Goal: Task Accomplishment & Management: Manage account settings

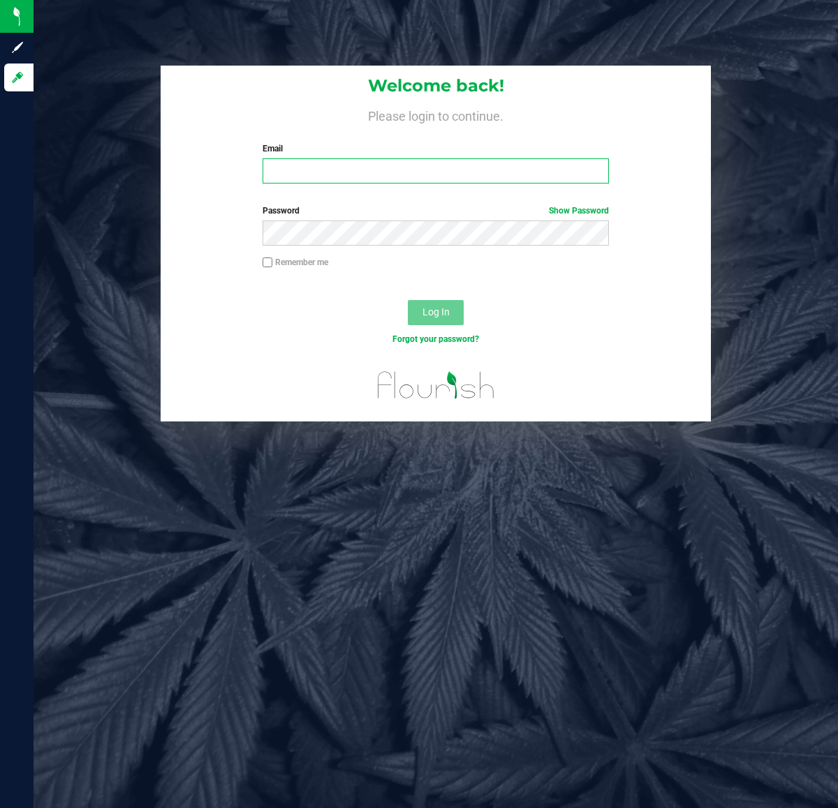
click at [487, 166] on input "Email" at bounding box center [434, 170] width 345 height 25
type input "[EMAIL_ADDRESS][DOMAIN_NAME]"
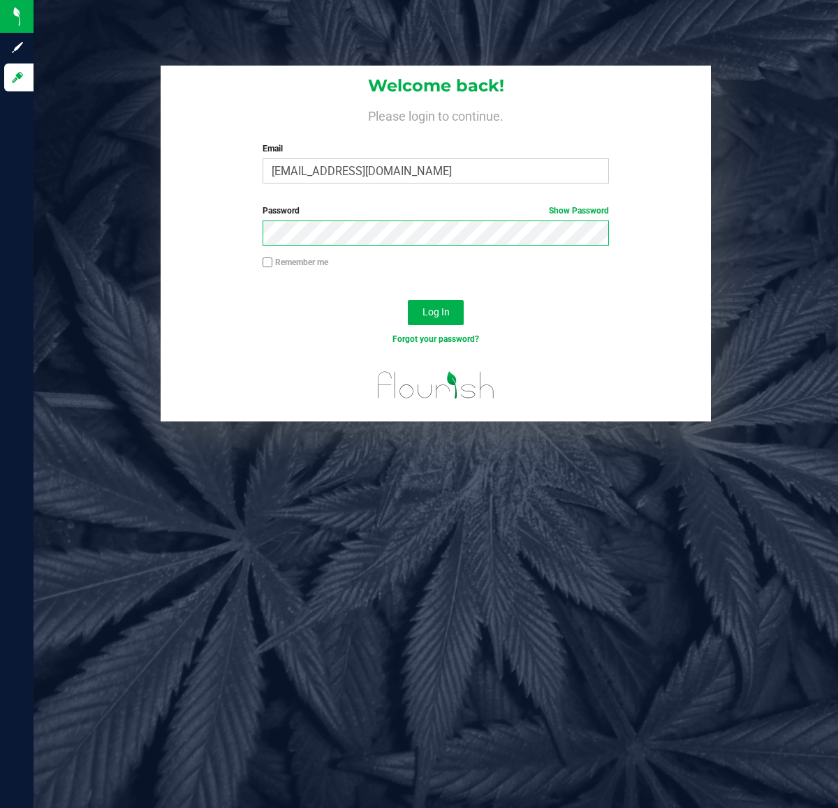
click at [408, 300] on button "Log In" at bounding box center [436, 312] width 56 height 25
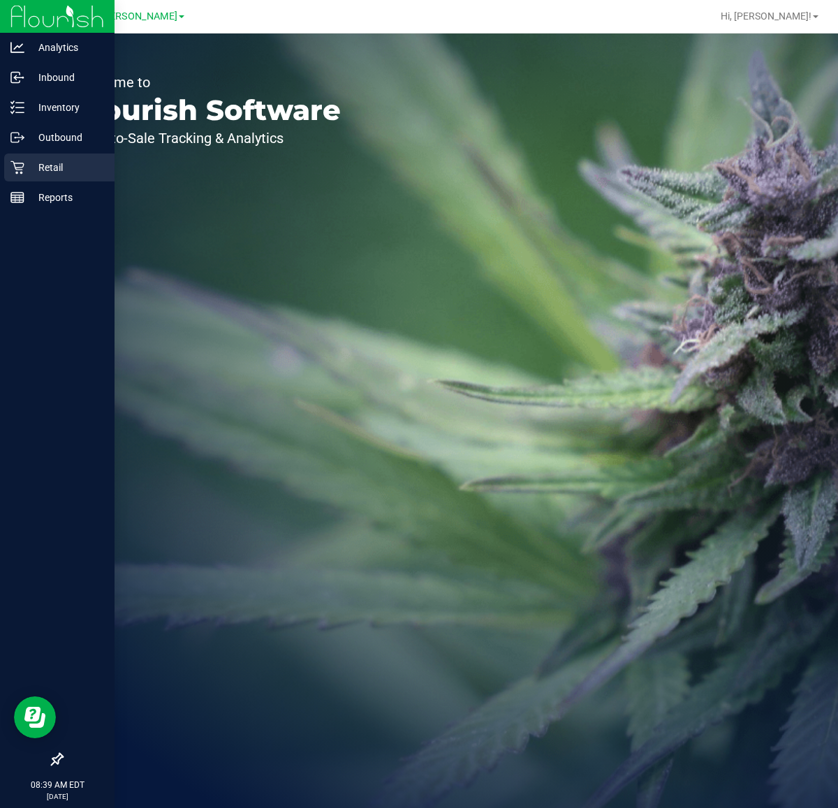
drag, startPoint x: 20, startPoint y: 165, endPoint x: 56, endPoint y: 161, distance: 36.5
click at [20, 165] on icon at bounding box center [17, 168] width 14 height 14
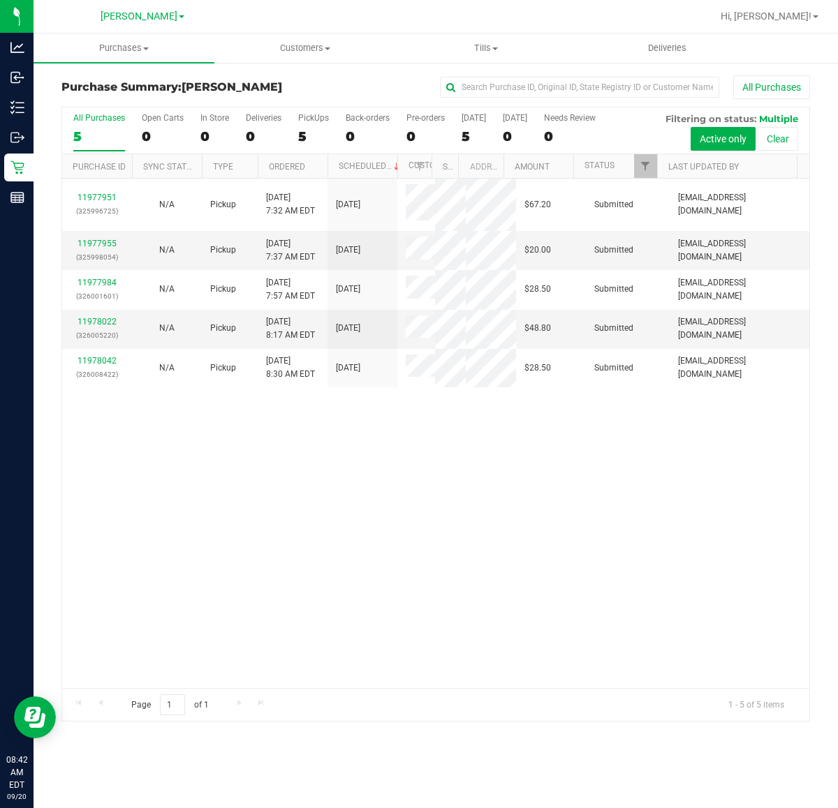
click at [468, 539] on div "11977951 (325996725) N/A Pickup [DATE] 7:32 AM EDT 9/20/2025 $67.20 Submitted […" at bounding box center [435, 433] width 747 height 509
click at [475, 447] on div "11977951 (325996725) N/A Pickup [DATE] 8:43 AM EDT 9/20/2025 $67.20 Packed [EMA…" at bounding box center [435, 433] width 747 height 509
click at [479, 54] on span "Tills" at bounding box center [485, 48] width 179 height 13
click at [473, 79] on span "Manage tills" at bounding box center [442, 84] width 94 height 12
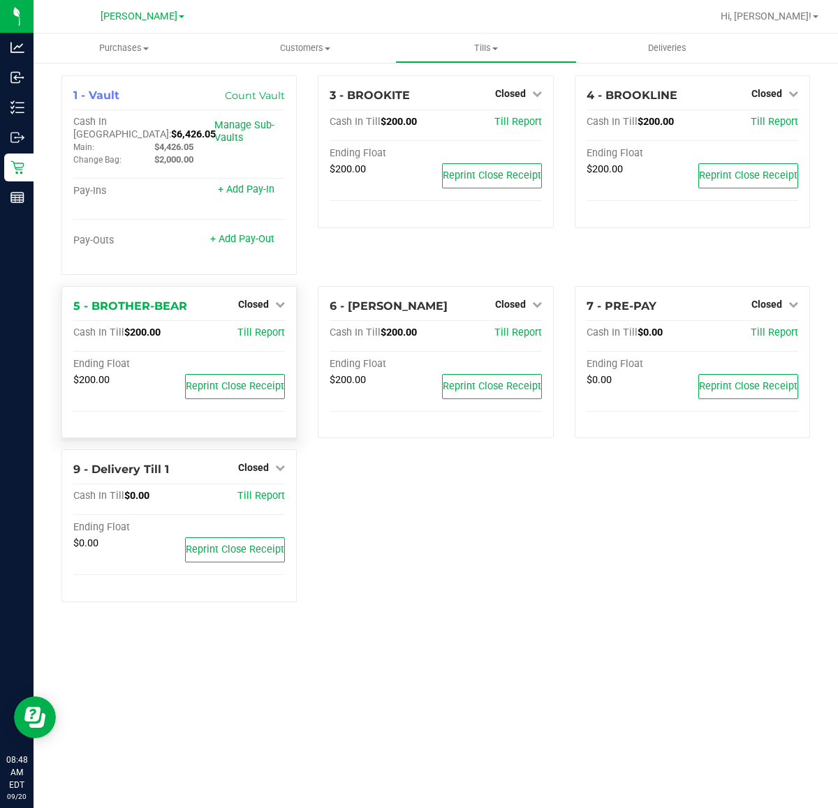
click at [255, 296] on div "Closed" at bounding box center [261, 304] width 47 height 17
click at [253, 302] on div "5 - BROTHER-BEAR Closed Open Till" at bounding box center [178, 306] width 211 height 17
click at [258, 299] on span "Closed" at bounding box center [253, 304] width 31 height 11
click at [259, 327] on link "Open Till" at bounding box center [253, 332] width 37 height 11
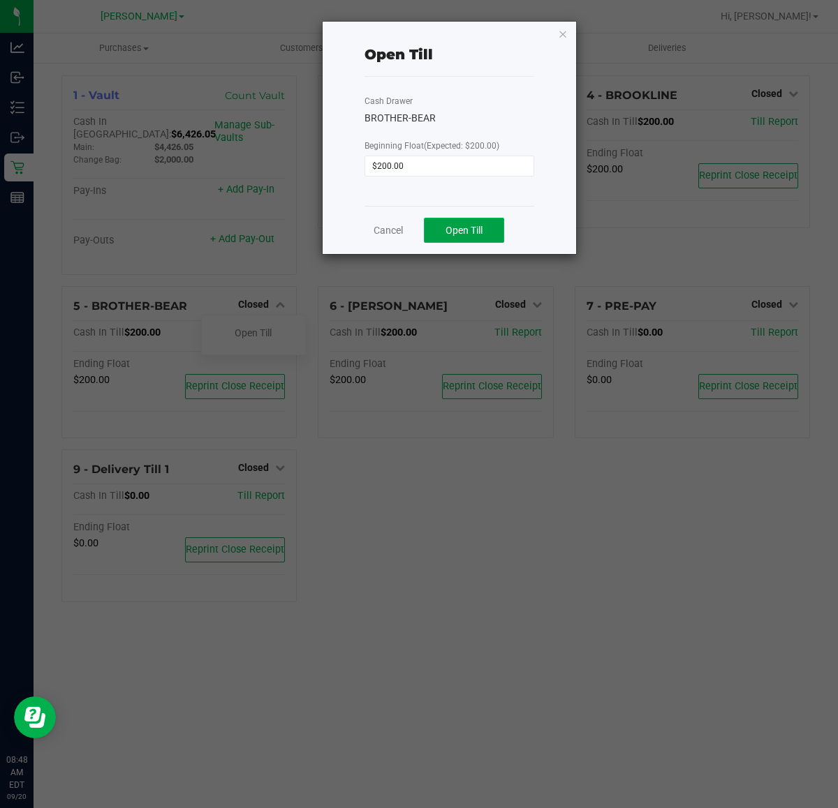
click at [485, 232] on button "Open Till" at bounding box center [464, 230] width 80 height 25
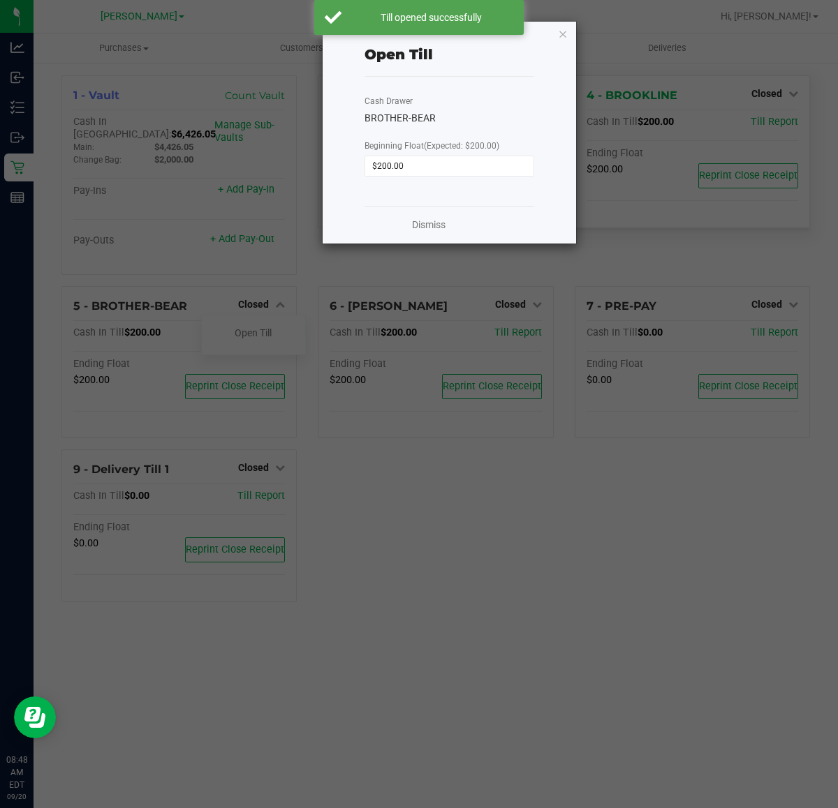
click at [558, 35] on icon "button" at bounding box center [563, 33] width 10 height 17
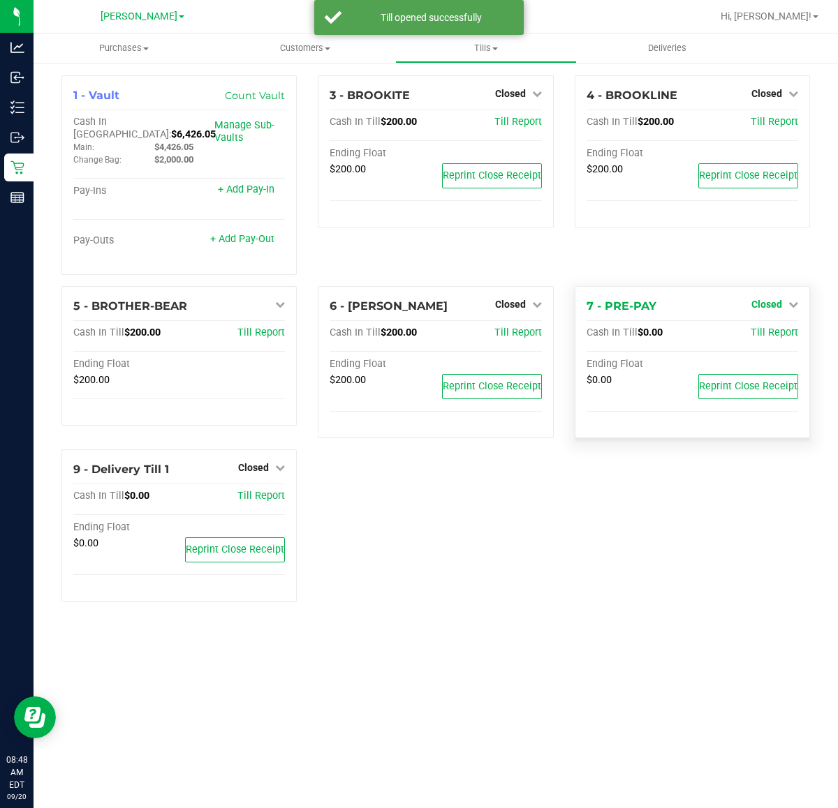
click at [772, 299] on span "Closed" at bounding box center [766, 304] width 31 height 11
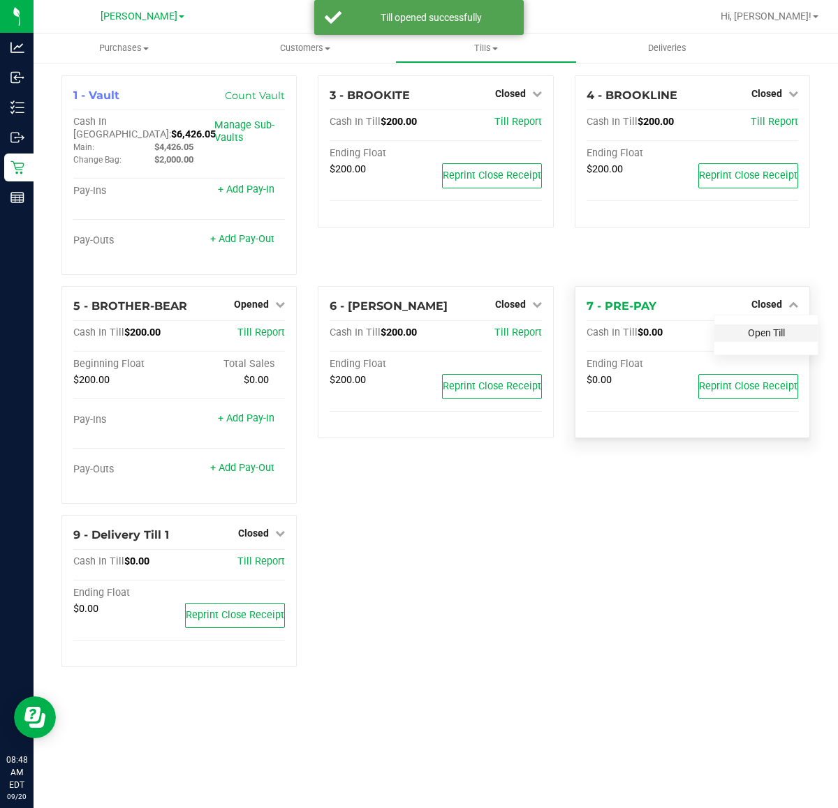
click at [759, 327] on link "Open Till" at bounding box center [765, 332] width 37 height 11
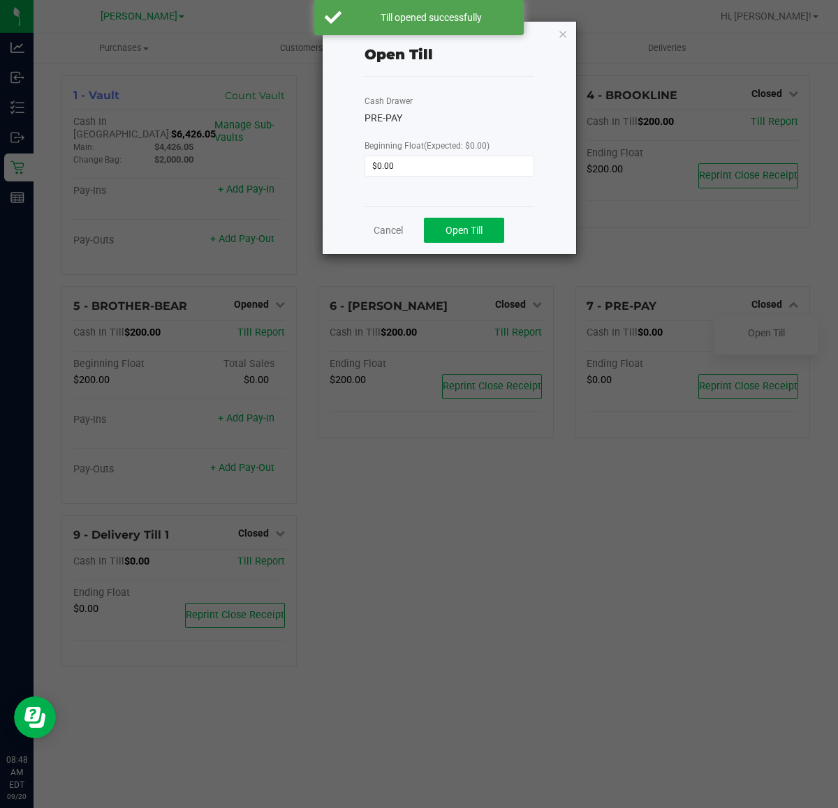
click at [463, 245] on div "Cancel Open Till" at bounding box center [449, 230] width 170 height 48
click at [465, 236] on span "Open Till" at bounding box center [463, 230] width 37 height 11
click at [560, 32] on icon "button" at bounding box center [563, 33] width 10 height 17
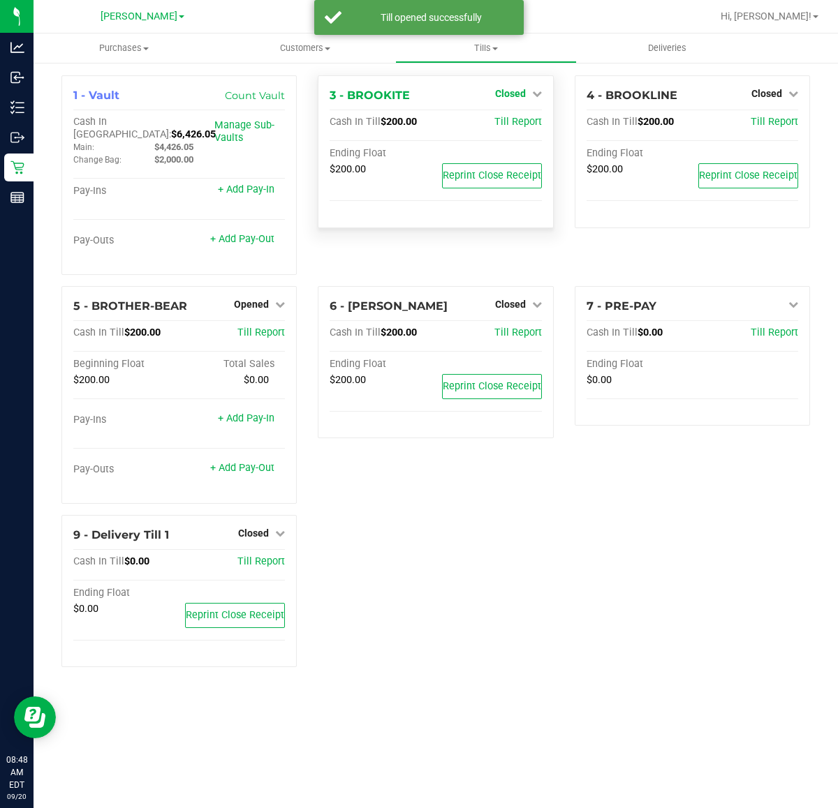
click at [521, 95] on span "Closed" at bounding box center [510, 93] width 31 height 11
click at [514, 126] on link "Open Till" at bounding box center [509, 122] width 37 height 11
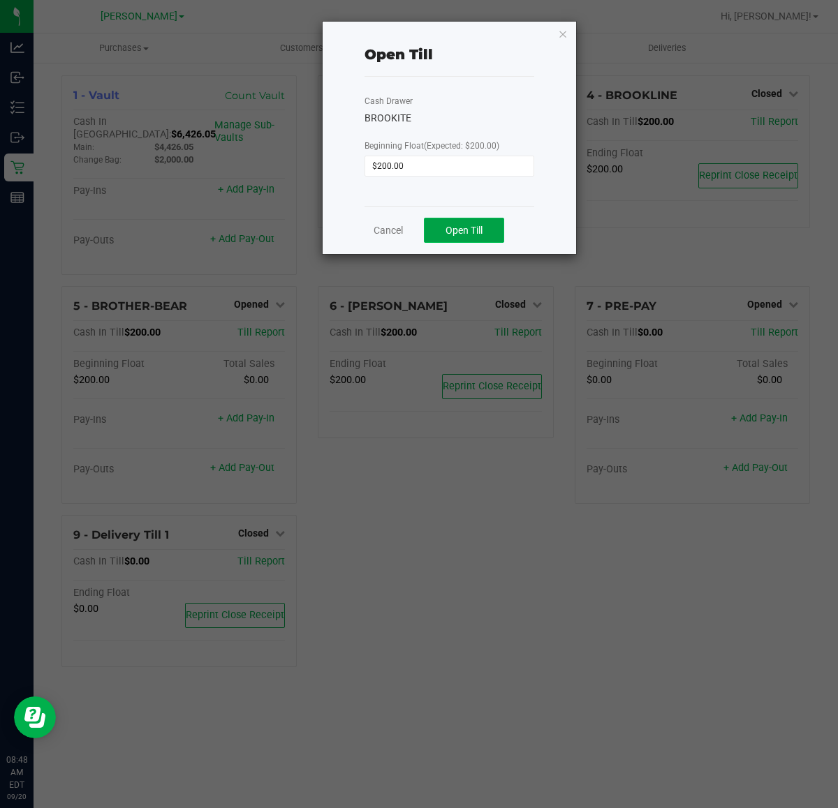
click at [461, 239] on button "Open Till" at bounding box center [464, 230] width 80 height 25
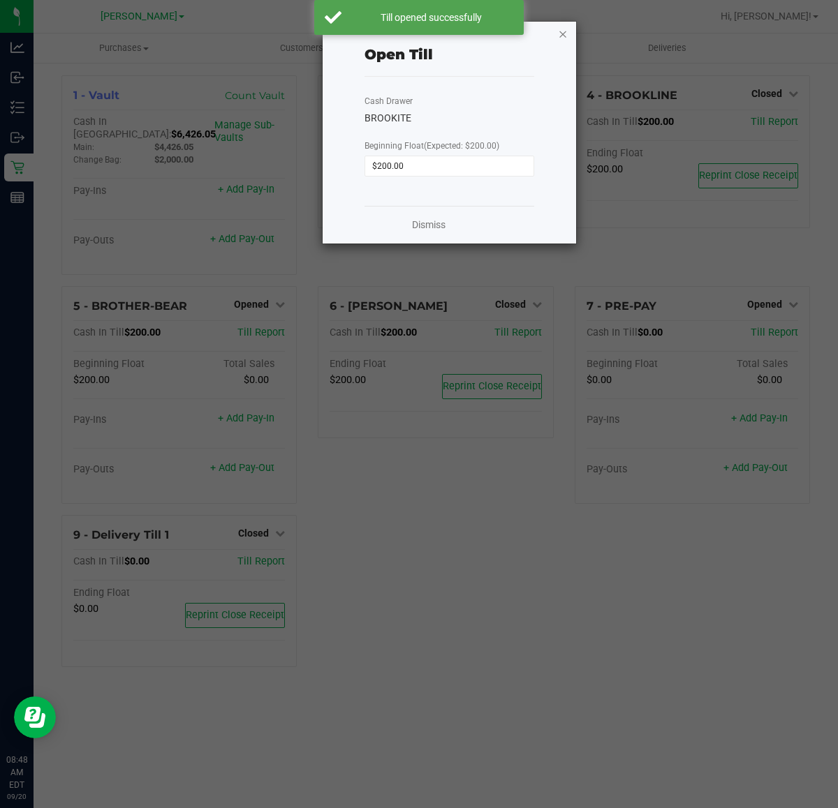
click at [560, 34] on icon "button" at bounding box center [563, 33] width 10 height 17
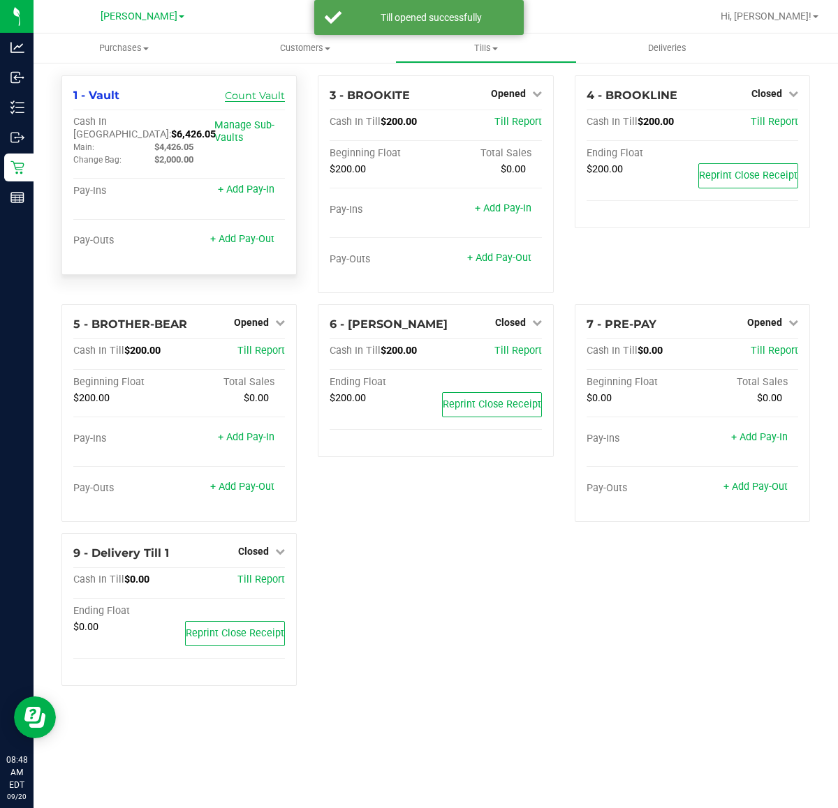
click at [242, 95] on link "Count Vault" at bounding box center [255, 95] width 60 height 13
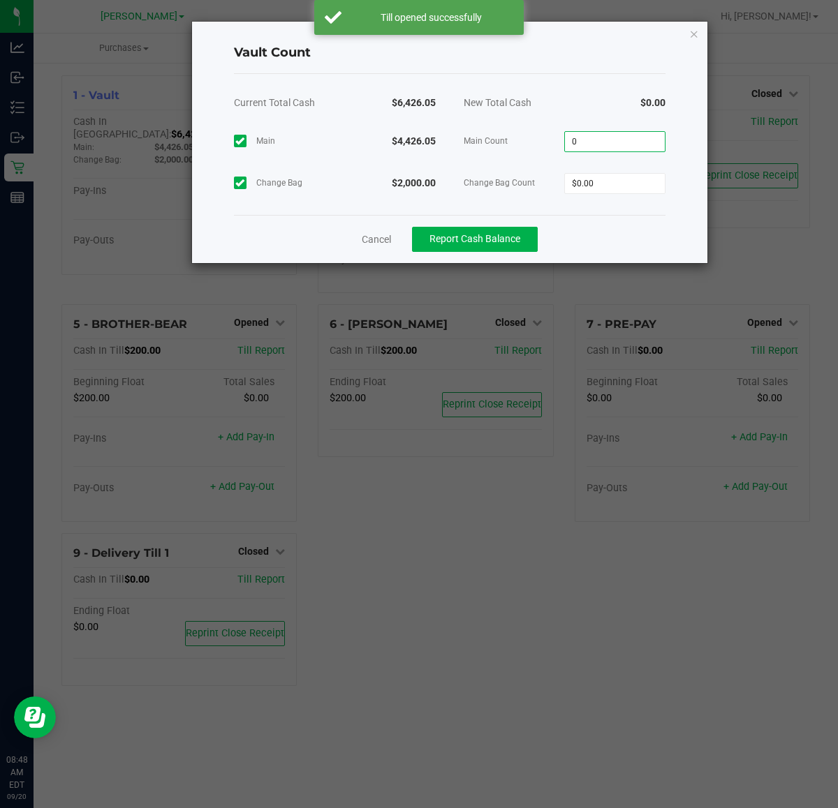
click at [595, 147] on input "0" at bounding box center [615, 142] width 100 height 20
type input "$4,426.05"
click at [639, 177] on input "0" at bounding box center [615, 184] width 100 height 20
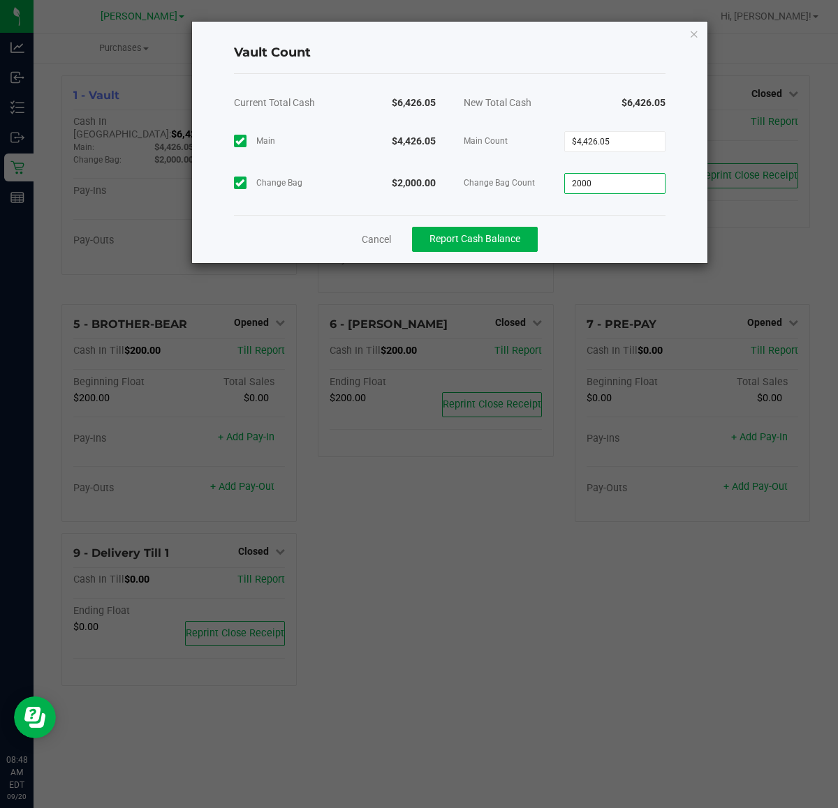
type input "$2,000.00"
click at [560, 94] on div "New Total Cash" at bounding box center [506, 102] width 115 height 35
click at [501, 248] on button "Report Cash Balance" at bounding box center [475, 239] width 126 height 25
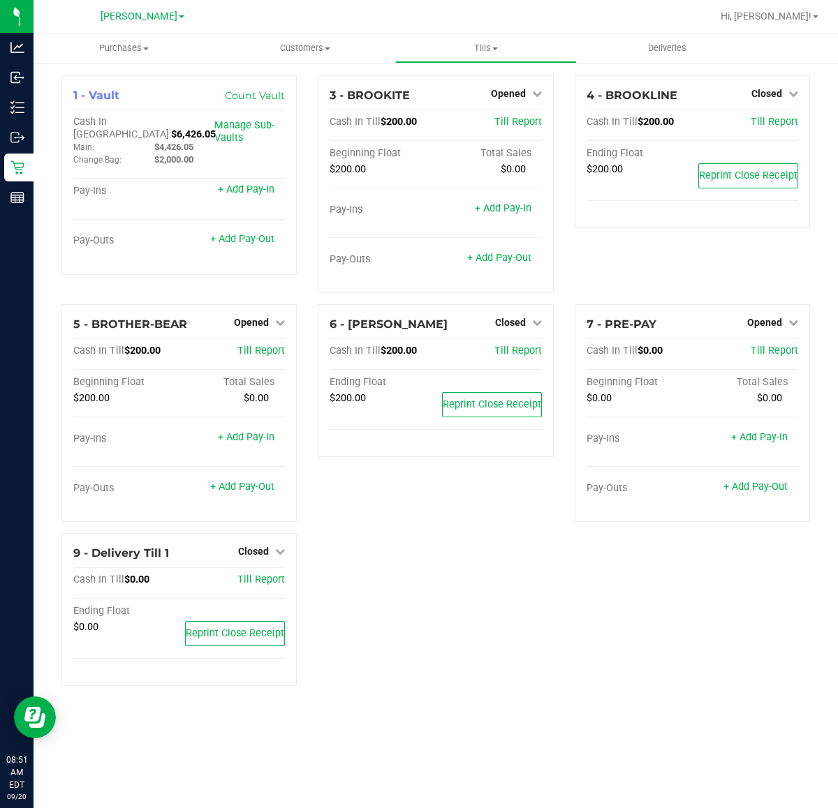
click at [469, 623] on div "1 - Vault Count Vault Cash In Vault: $6,426.05 Main: $4,426.05 Change Bag: $2,0…" at bounding box center [435, 386] width 769 height 622
